Goal: Ask a question: Seek information or help from site administrators or community

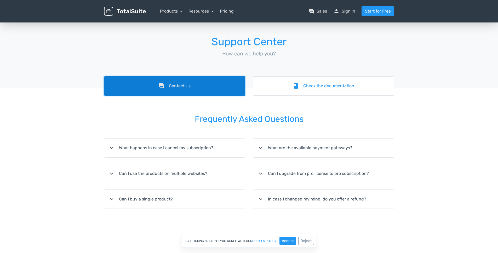
click at [186, 92] on link "forum Contact Us" at bounding box center [174, 85] width 141 height 19
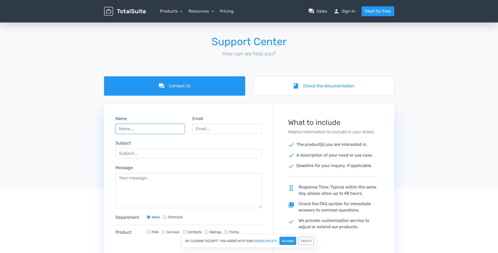
click at [131, 126] on input "Name" at bounding box center [149, 129] width 69 height 10
type input "Angelika"
click at [212, 129] on input "Email" at bounding box center [226, 129] width 69 height 10
type input "angelika.m@perspectivevisuals.com.au"
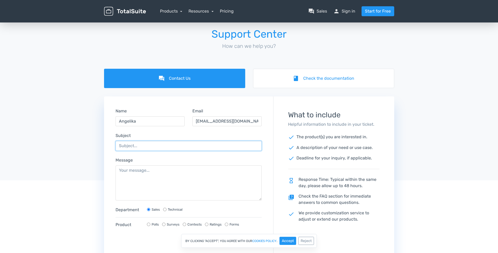
scroll to position [9, 0]
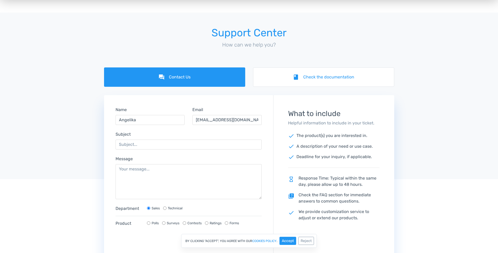
click at [176, 209] on label "Technical" at bounding box center [175, 208] width 15 height 5
click at [166, 209] on input "Technical" at bounding box center [164, 207] width 3 height 3
radio input "true"
radio input "false"
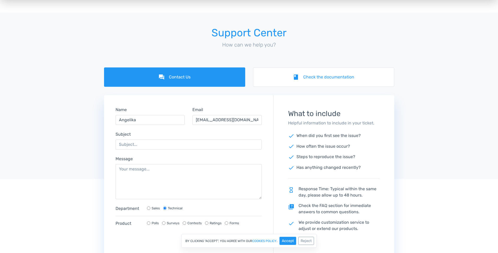
click at [333, 146] on p "check How often the issue occur?" at bounding box center [333, 146] width 91 height 7
click at [333, 157] on p "check Steps to reproduce the issue?" at bounding box center [333, 157] width 91 height 7
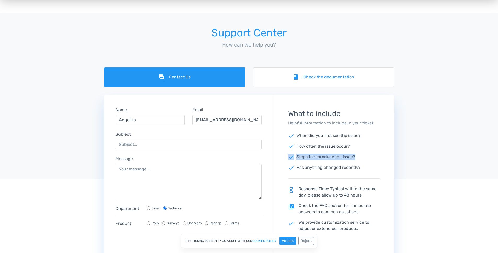
click at [333, 157] on p "check Steps to reproduce the issue?" at bounding box center [333, 157] width 91 height 7
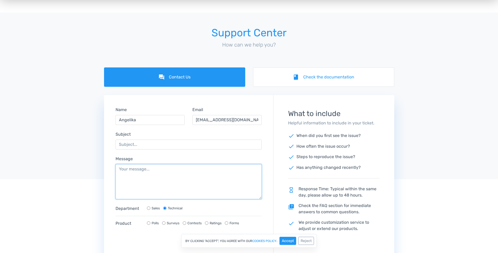
click at [154, 177] on textarea "Message" at bounding box center [188, 181] width 146 height 35
paste textarea "totalcontest"
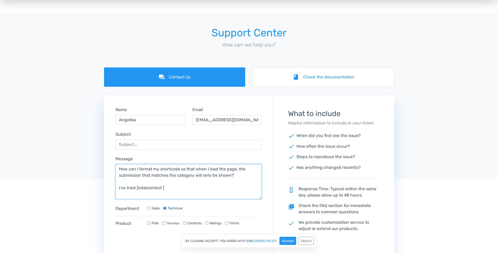
paste textarea "contest="5838" screen="contest.submissions" menu="false""
click at [183, 187] on textarea "How can I format my shortcode so that when I load the page, the submission that…" at bounding box center [188, 181] width 146 height 35
click at [127, 193] on textarea "How can I format my shortcode so that when I load the page, the submission that…" at bounding box center [188, 181] width 146 height 35
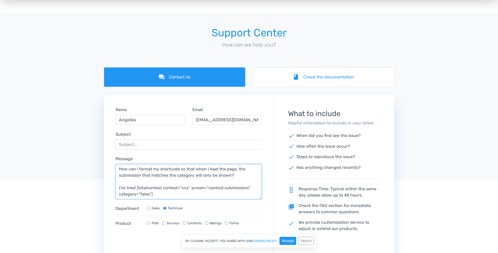
click at [146, 195] on textarea "How can I format my shortcode so that when I load the page, the submission that…" at bounding box center [188, 181] width 146 height 35
click at [193, 193] on textarea "How can I format my shortcode so that when I load the page, the submission that…" at bounding box center [188, 181] width 146 height 35
type textarea "How can I format my shortcode so that when I load the page, the submission that…"
click at [200, 224] on label "Contests" at bounding box center [194, 223] width 14 height 5
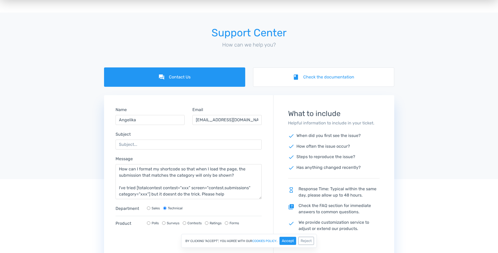
click at [186, 224] on input "Contests" at bounding box center [184, 222] width 3 height 3
radio input "true"
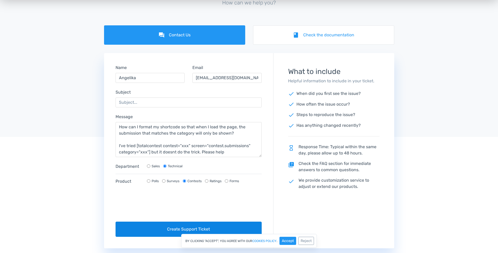
scroll to position [51, 0]
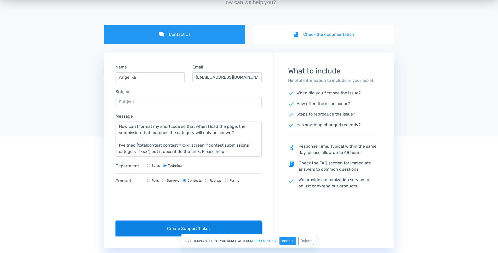
click at [212, 229] on button "Create Support Ticket" at bounding box center [188, 228] width 146 height 15
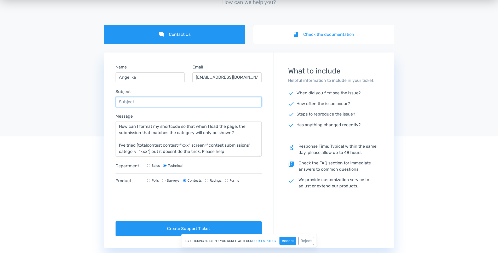
click at [171, 104] on input "Subject" at bounding box center [188, 102] width 146 height 10
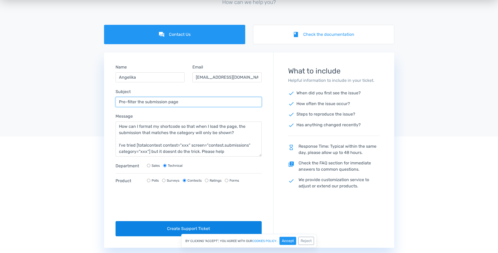
type input "Pre-filter the submission page"
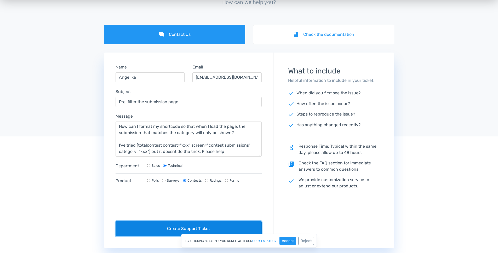
click at [211, 228] on button "Create Support Ticket" at bounding box center [188, 228] width 146 height 15
